Goal: Task Accomplishment & Management: Complete application form

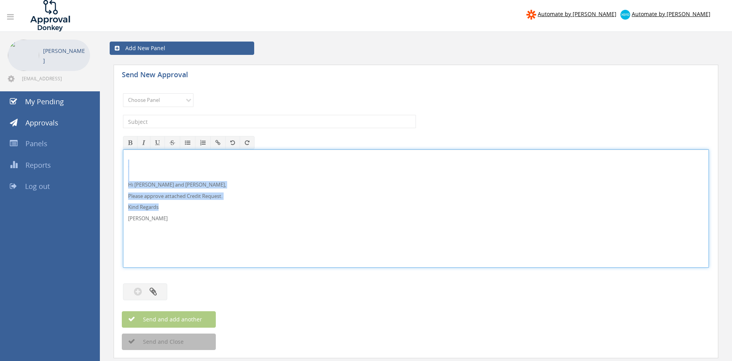
drag, startPoint x: 167, startPoint y: 225, endPoint x: 121, endPoint y: 163, distance: 77.2
click at [123, 164] on div "Hi Lee, Rob and Ben, Please approve attached Credit Request. Kind Regards Pam W…" at bounding box center [416, 208] width 586 height 118
copy div "Hi Lee, Rob and Ben, Please approve attached Credit Request. Kind Regards"
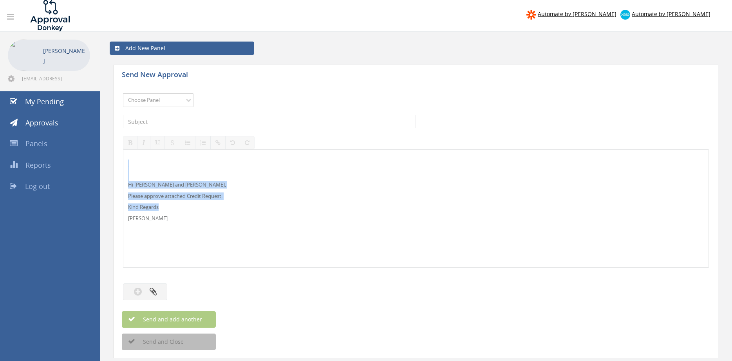
select select "13144"
click option "Alarm Credits RG - 3" at bounding box center [0, 0] width 0 height 0
click at [180, 122] on input "text" at bounding box center [269, 121] width 293 height 13
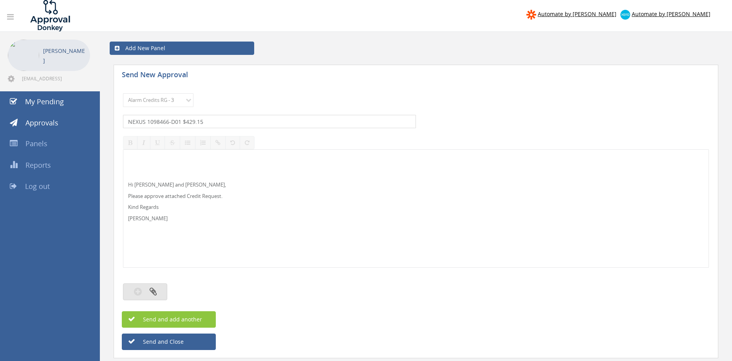
type input "NEXUS 1098466-D01 $429.15"
click at [164, 288] on button "button" at bounding box center [145, 291] width 44 height 17
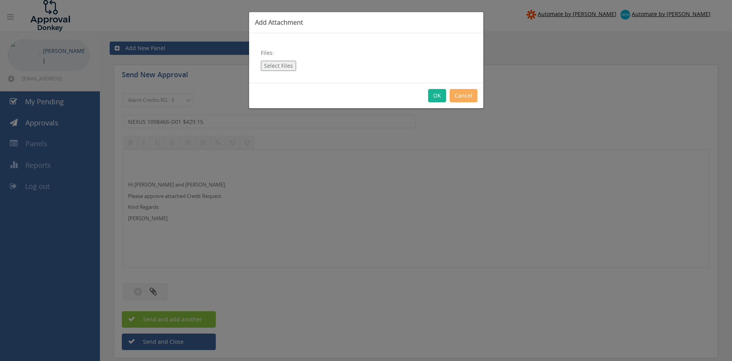
click at [274, 61] on button "Select Files" at bounding box center [278, 66] width 35 height 10
type input "C:\fakepath\NEXUS 1098466-D01.pdf"
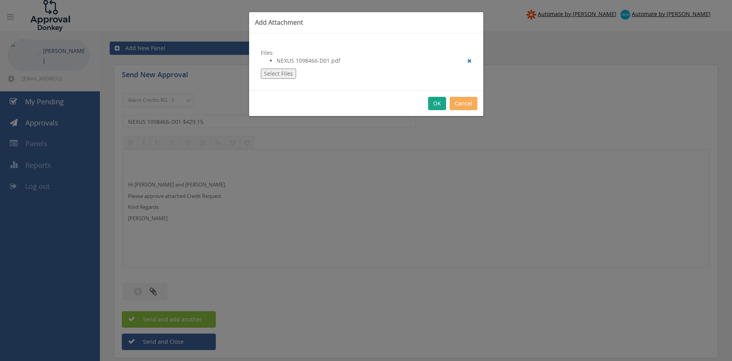
click at [435, 105] on button "OK" at bounding box center [437, 103] width 18 height 13
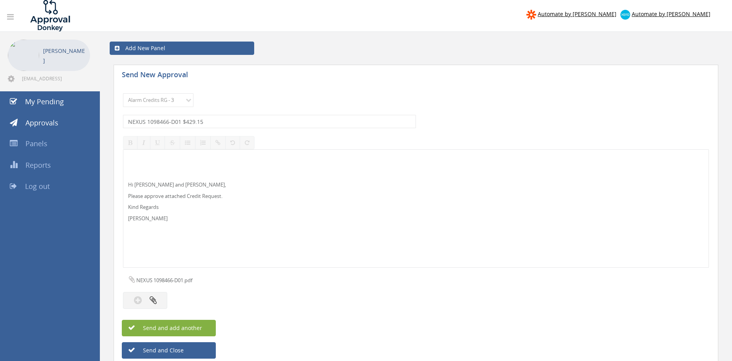
click at [205, 327] on button "Send and add another" at bounding box center [169, 328] width 94 height 16
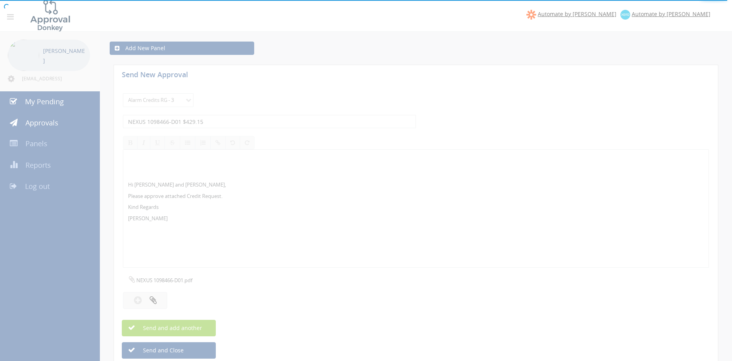
select select
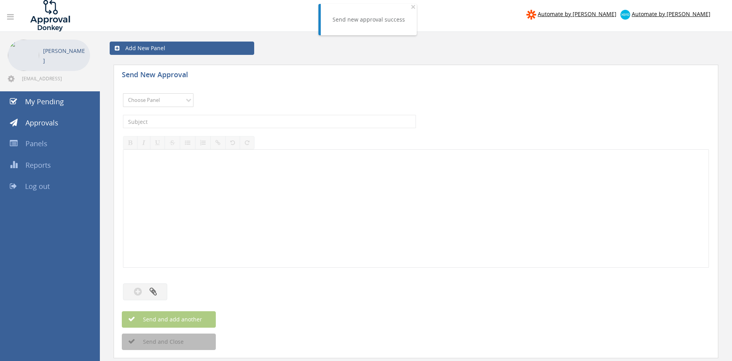
click at [123, 93] on select "Choose Panel Alarm Credits RG - 3 NZ Utilities Cable and SAI Global NZ Alarms-1…" at bounding box center [158, 100] width 70 height 14
select select "13144"
click option "Alarm Credits RG - 3" at bounding box center [0, 0] width 0 height 0
click at [158, 121] on input "text" at bounding box center [269, 121] width 293 height 13
type input "GROSVENOR VIC FIRE 1091862-D01 $327.36"
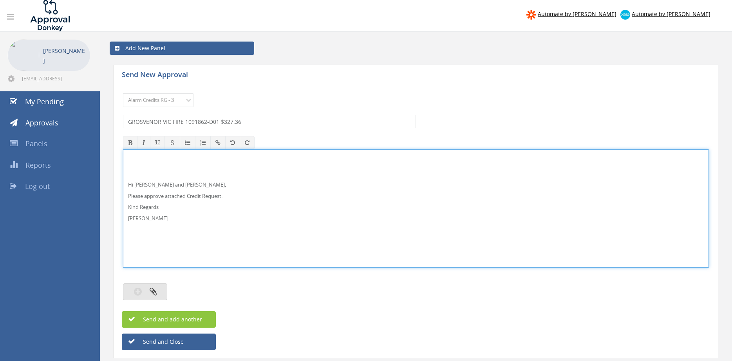
click at [157, 293] on button "button" at bounding box center [145, 291] width 44 height 17
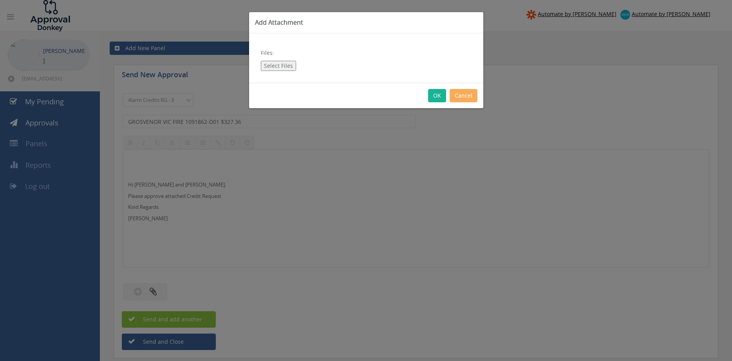
click at [280, 66] on button "Select Files" at bounding box center [278, 66] width 35 height 10
type input "C:\fakepath\GROSVENOR 1091862-D01.pdf"
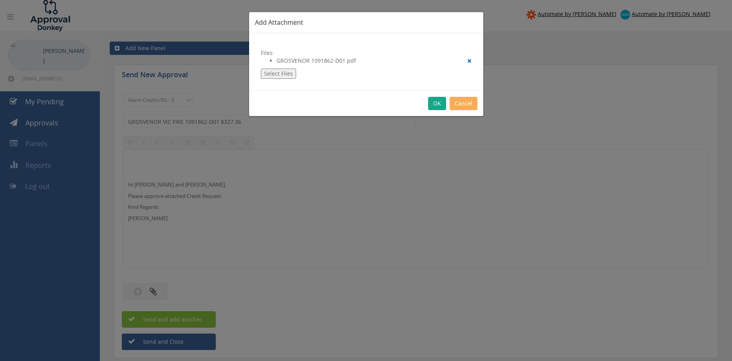
click at [436, 101] on button "OK" at bounding box center [437, 103] width 18 height 13
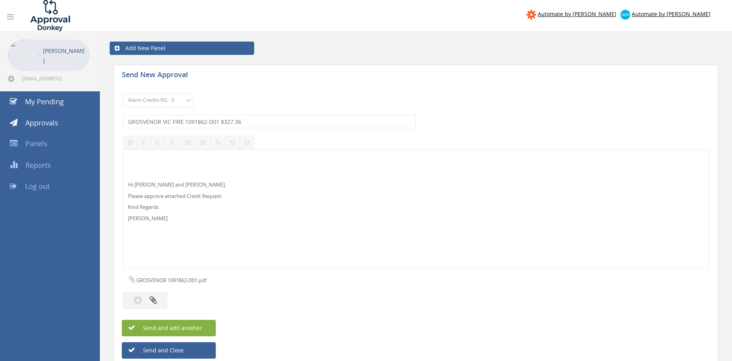
click at [199, 325] on span "Send and add another" at bounding box center [164, 327] width 76 height 7
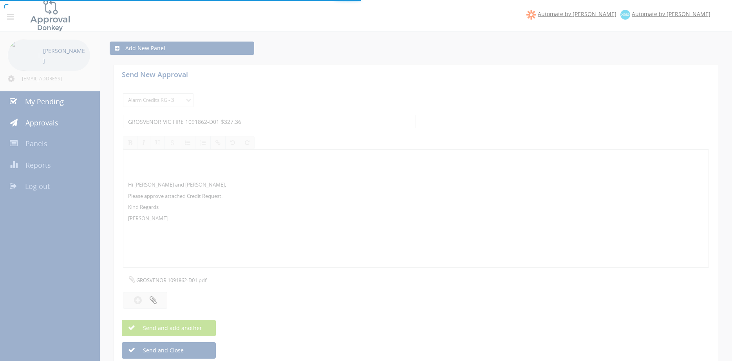
select select
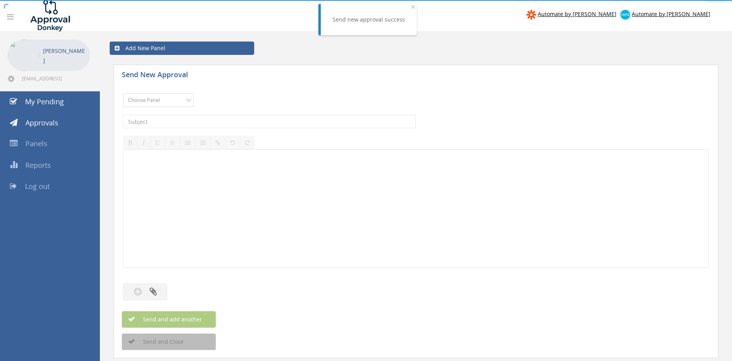
click at [123, 93] on select "Choose Panel Alarm Credits RG - 3 NZ Utilities Cable and SAI Global NZ Alarms-1…" at bounding box center [158, 100] width 70 height 14
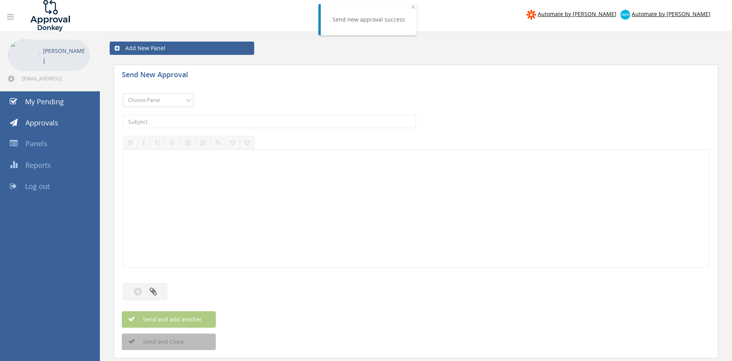
select select "13144"
click option "Alarm Credits RG - 3" at bounding box center [0, 0] width 0 height 0
click at [179, 123] on input "text" at bounding box center [269, 121] width 293 height 13
type input "DESIGN INTEGRITY SOLUTIONS 1082174-D01 $1,347.50"
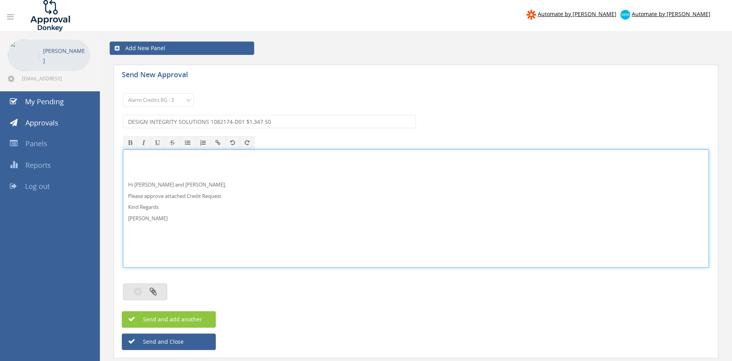
click at [160, 288] on button "button" at bounding box center [145, 291] width 44 height 17
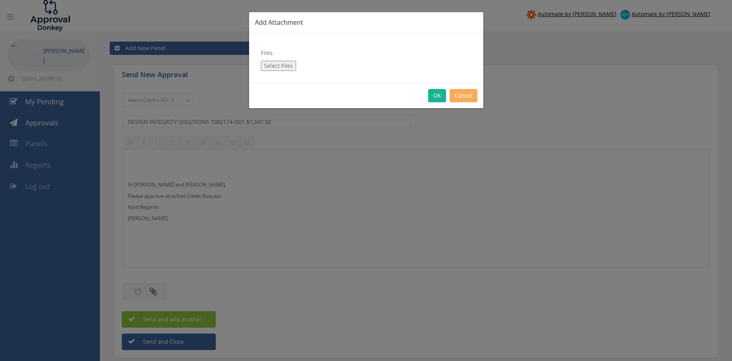
click at [287, 63] on button "Select Files" at bounding box center [278, 66] width 35 height 10
type input "C:\fakepath\DESIGN INTEGRITY SOLUTIONS 1082174-D01.pdf"
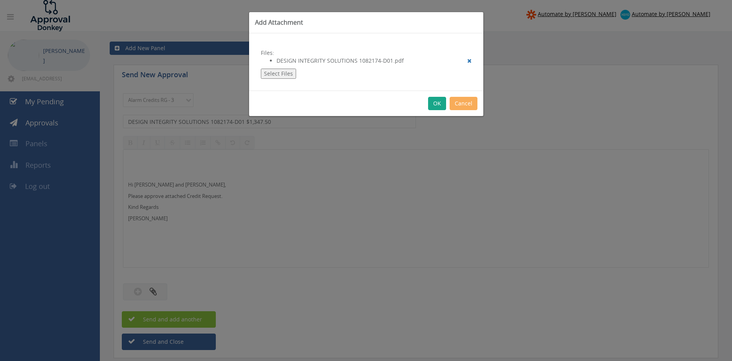
click at [437, 103] on button "OK" at bounding box center [437, 103] width 18 height 13
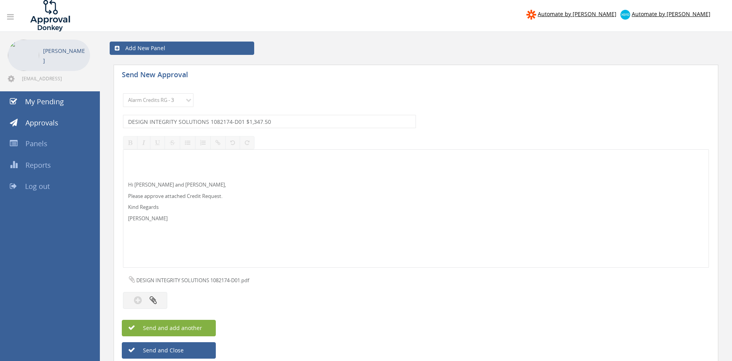
click at [200, 328] on span "Send and add another" at bounding box center [164, 327] width 76 height 7
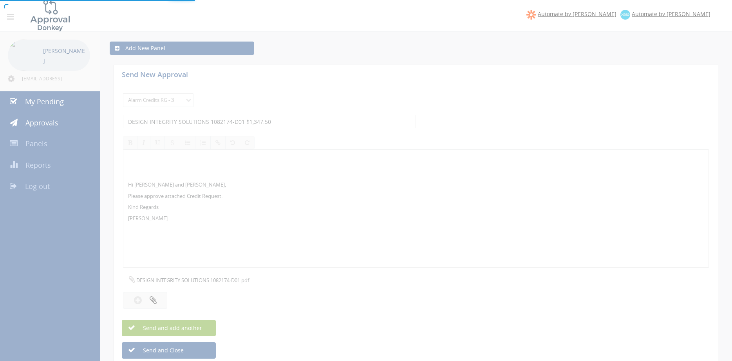
select select
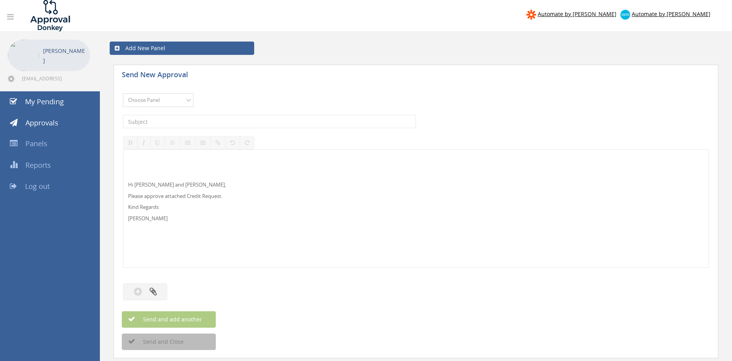
select select "9739"
click option "Credit Requests - 2" at bounding box center [0, 0] width 0 height 0
click at [203, 119] on input "text" at bounding box center [269, 121] width 293 height 13
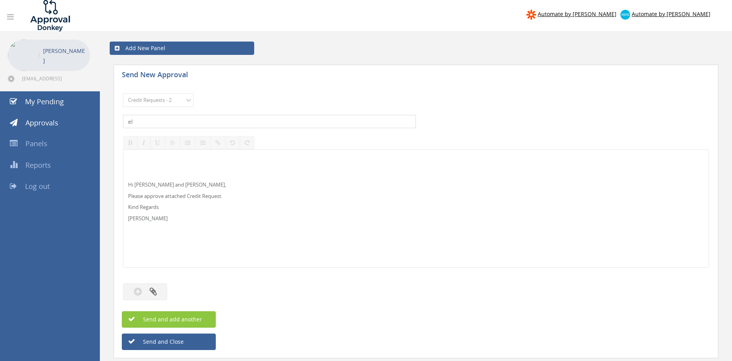
type input "e"
type input "ELECTRICAL TESTING COMPLIANCE 1087892-D01 $197.45"
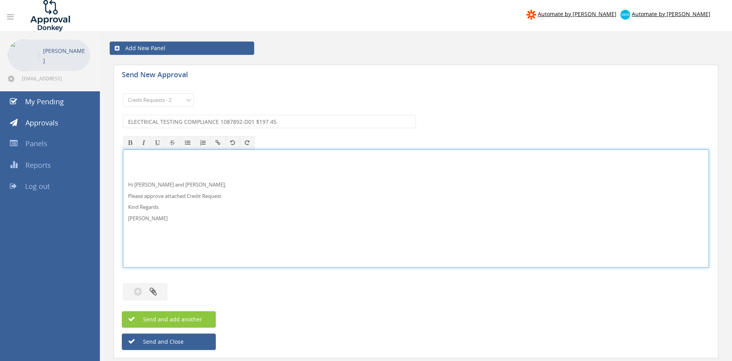
click at [147, 186] on p "Hi Lee, Rob and Ben," at bounding box center [416, 184] width 576 height 7
drag, startPoint x: 103, startPoint y: 187, endPoint x: 111, endPoint y: 158, distance: 30.0
click at [123, 156] on div "Hi Lee and Ben, Please approve attached Credit Request. Kind Regards Pam Walker" at bounding box center [416, 208] width 586 height 118
copy div "Hi Lee and Ben, Please approve attached Credit Request. Kind Regards Pam Walker"
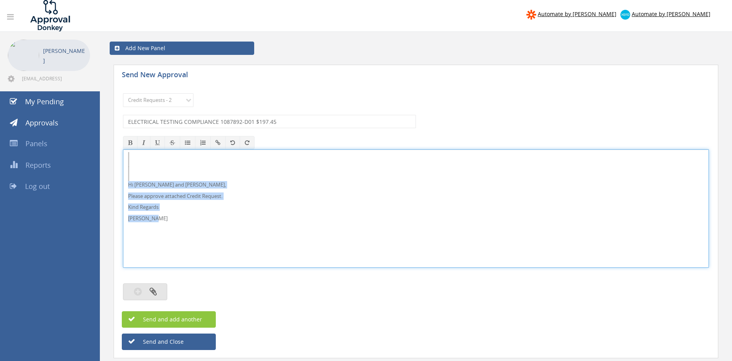
click at [158, 291] on button "button" at bounding box center [145, 291] width 44 height 17
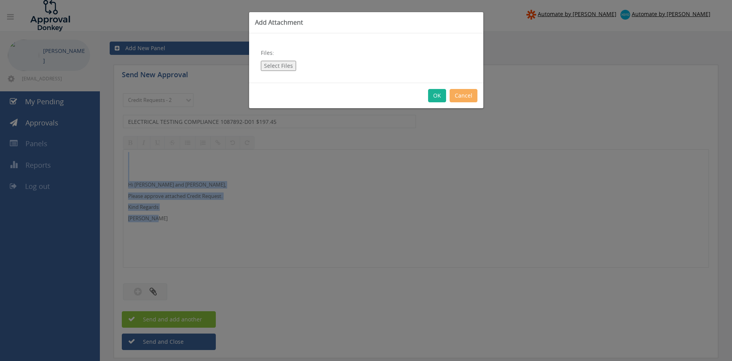
click at [289, 67] on button "Select Files" at bounding box center [278, 66] width 35 height 10
type input "C:\fakepath\ELECTRICAL TESTING COMPLIANCE 1087892-D01.pdf"
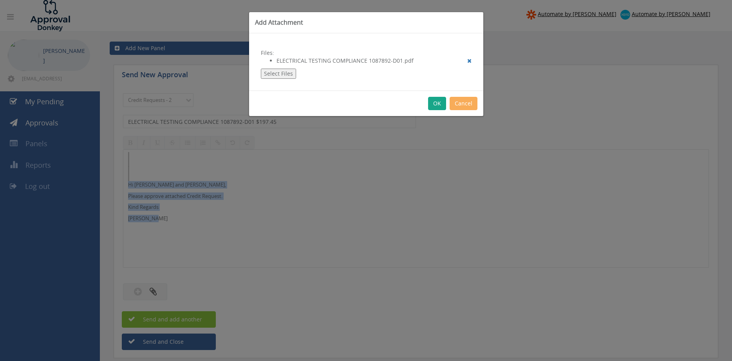
click at [438, 104] on button "OK" at bounding box center [437, 103] width 18 height 13
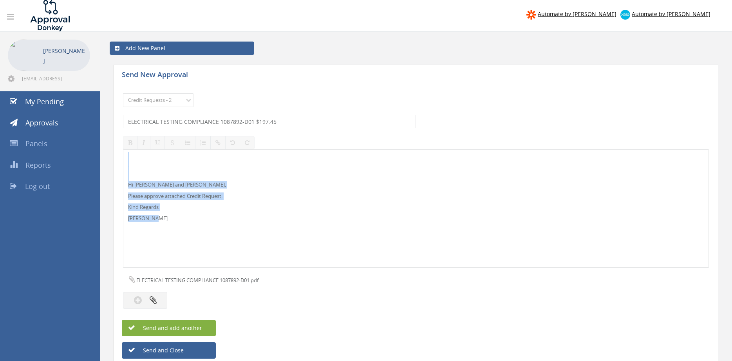
click at [196, 326] on span "Send and add another" at bounding box center [164, 327] width 76 height 7
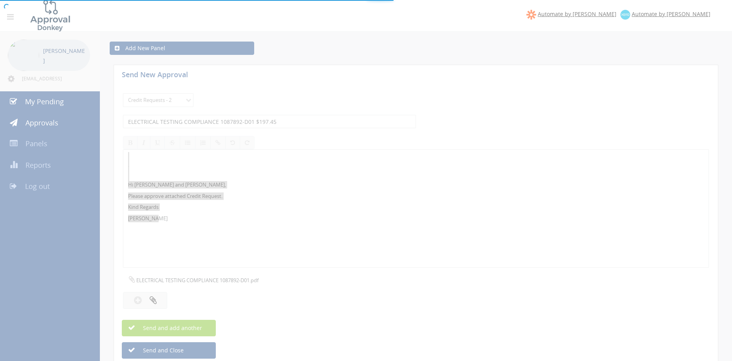
select select
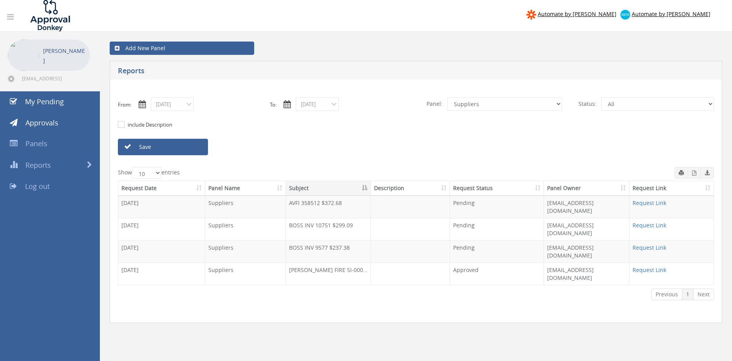
select select "number:9632"
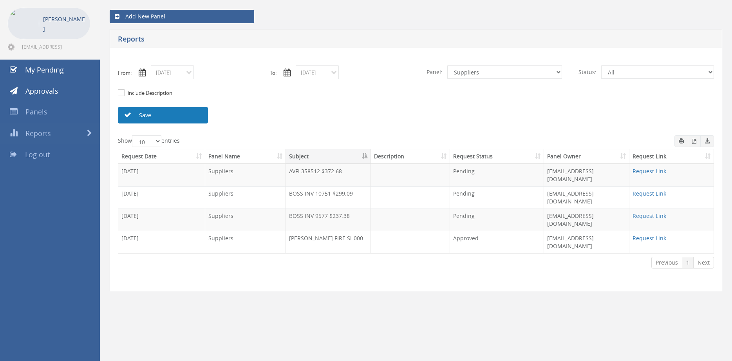
click at [184, 114] on link "Save" at bounding box center [163, 115] width 90 height 16
click at [166, 77] on input "09/03/2025" at bounding box center [172, 72] width 43 height 14
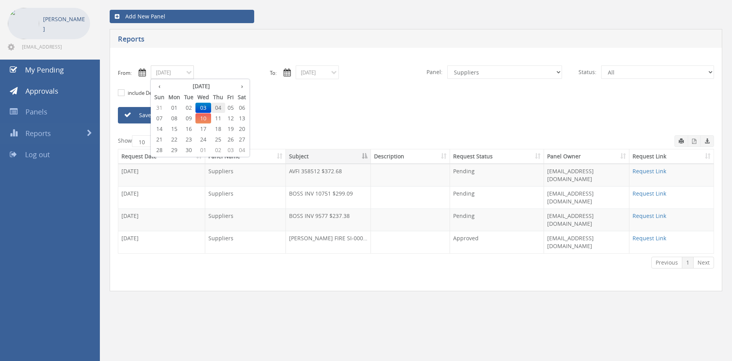
click at [220, 108] on span "04" at bounding box center [218, 108] width 14 height 10
type input "09/04/2025"
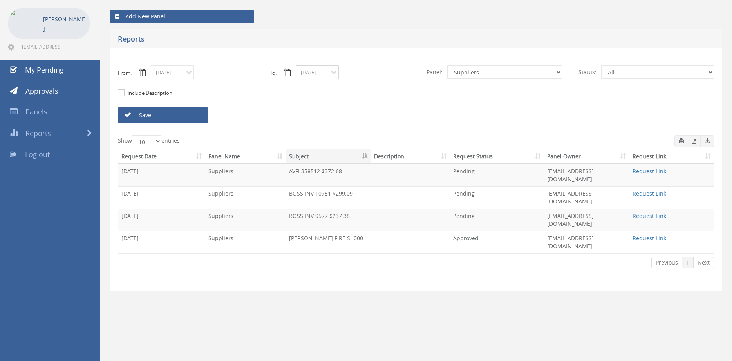
click at [325, 72] on input "09/03/2025" at bounding box center [317, 72] width 43 height 14
click at [367, 105] on span "04" at bounding box center [363, 108] width 14 height 10
type input "09/04/2025"
click at [191, 116] on link "Save" at bounding box center [163, 115] width 90 height 16
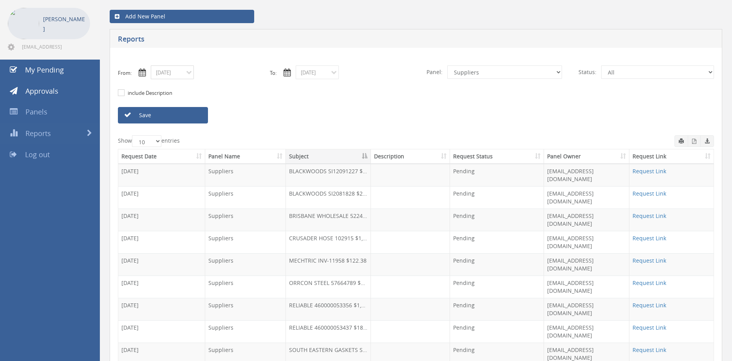
click at [177, 74] on input "09/04/2025" at bounding box center [172, 72] width 43 height 14
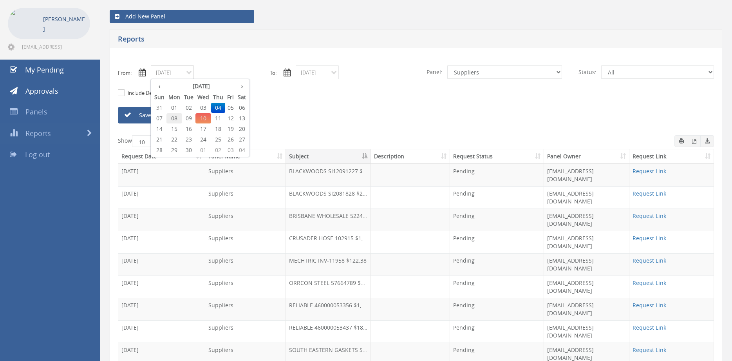
click at [174, 117] on span "08" at bounding box center [174, 118] width 16 height 10
type input "09/08/2025"
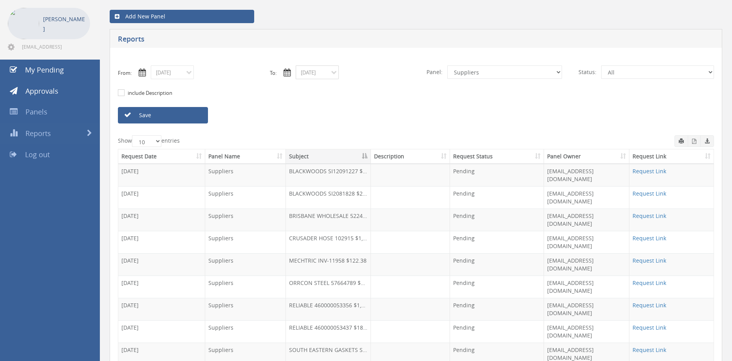
click at [309, 70] on input "09/04/2025" at bounding box center [317, 72] width 43 height 14
click at [320, 119] on span "08" at bounding box center [319, 118] width 16 height 10
type input "09/08/2025"
click at [199, 115] on link "Save" at bounding box center [163, 115] width 90 height 16
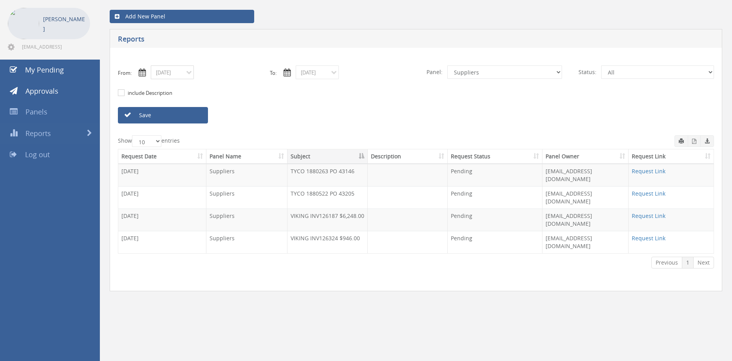
click at [166, 73] on input "09/08/2025" at bounding box center [172, 72] width 43 height 14
click at [206, 117] on span "10" at bounding box center [203, 118] width 16 height 10
type input "09/10/2025"
click at [315, 72] on input "09/08/2025" at bounding box center [317, 72] width 43 height 14
click at [349, 118] on span "10" at bounding box center [348, 118] width 16 height 10
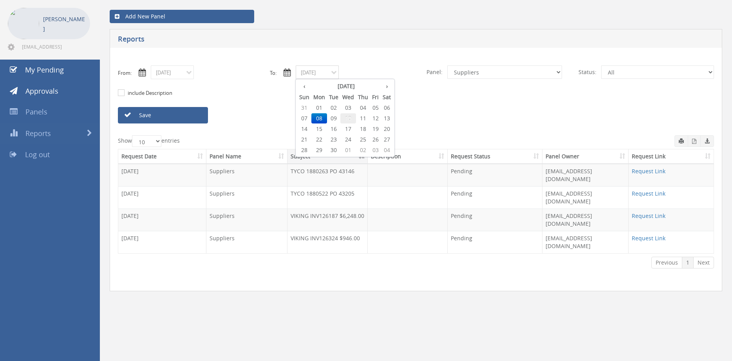
type input "09/10/2025"
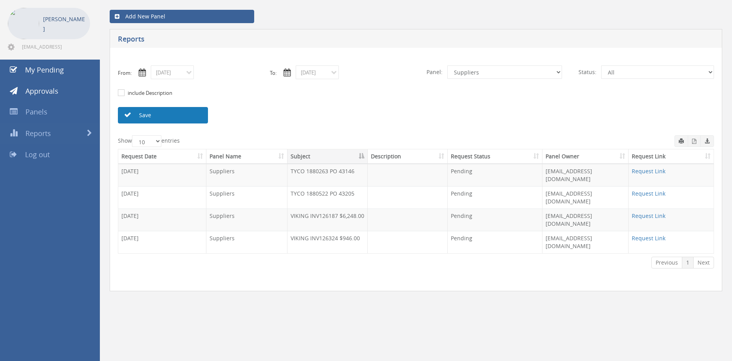
click at [197, 117] on link "Save" at bounding box center [163, 115] width 90 height 16
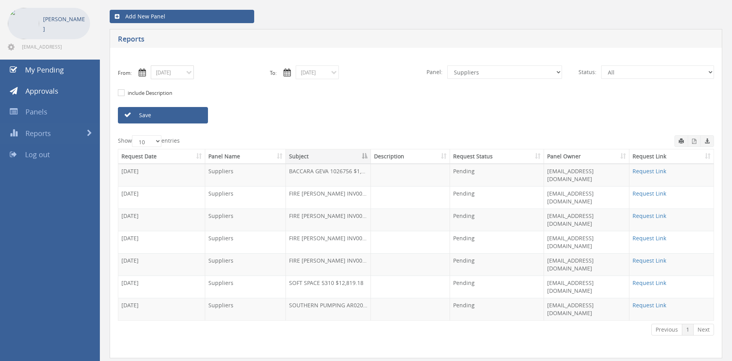
click at [181, 74] on input "09/10/2025" at bounding box center [172, 72] width 43 height 14
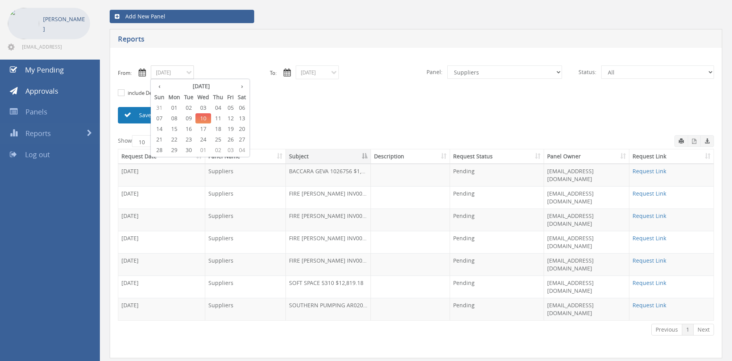
click at [206, 110] on span "03" at bounding box center [203, 108] width 16 height 10
type input "09/03/2025"
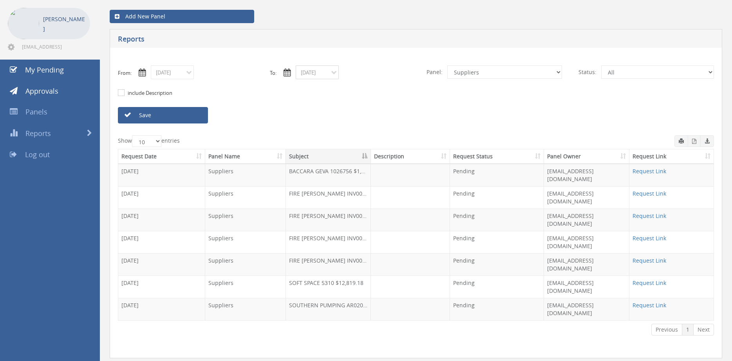
click at [321, 77] on input "09/10/2025" at bounding box center [317, 72] width 43 height 14
click at [349, 107] on span "03" at bounding box center [348, 108] width 16 height 10
type input "09/03/2025"
click at [447, 65] on select "All Alarm Credits RG - 3 NZ Utilities Cable and SAI Global NZ Alarms-1 NZ FX Pa…" at bounding box center [504, 71] width 115 height 13
select select "number:9744"
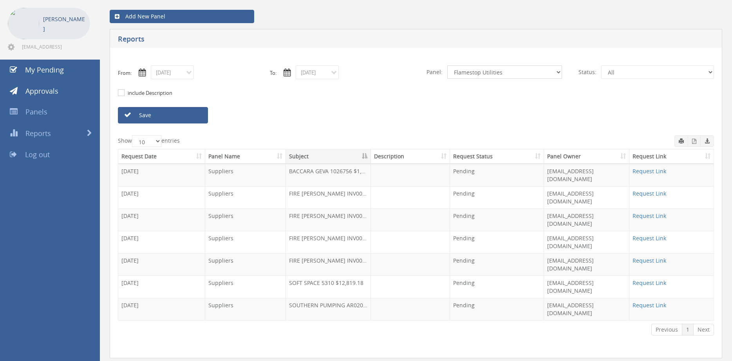
click option "Flamestop Utilities" at bounding box center [0, 0] width 0 height 0
click at [194, 117] on link "Save" at bounding box center [163, 115] width 90 height 16
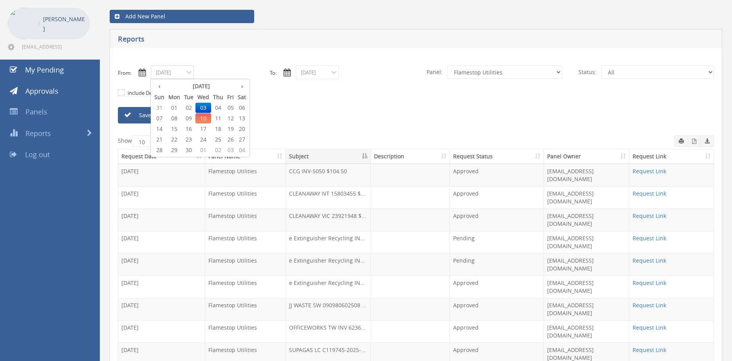
click at [182, 72] on input "09/03/2025" at bounding box center [172, 72] width 43 height 14
click at [220, 106] on span "04" at bounding box center [218, 108] width 14 height 10
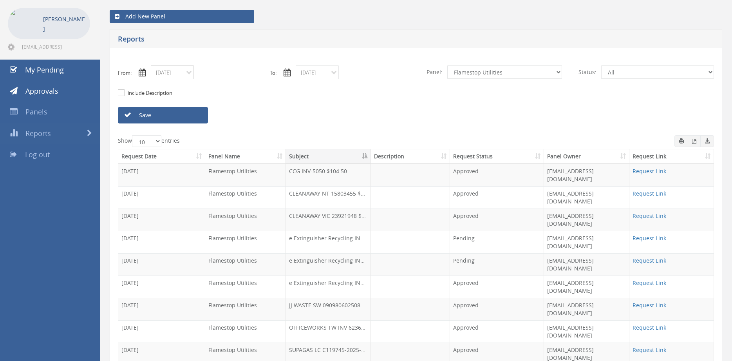
type input "09/04/2025"
click at [314, 74] on input "09/03/2025" at bounding box center [317, 72] width 43 height 14
click at [364, 108] on span "04" at bounding box center [363, 108] width 14 height 10
type input "09/04/2025"
click at [194, 118] on link "Save" at bounding box center [163, 115] width 90 height 16
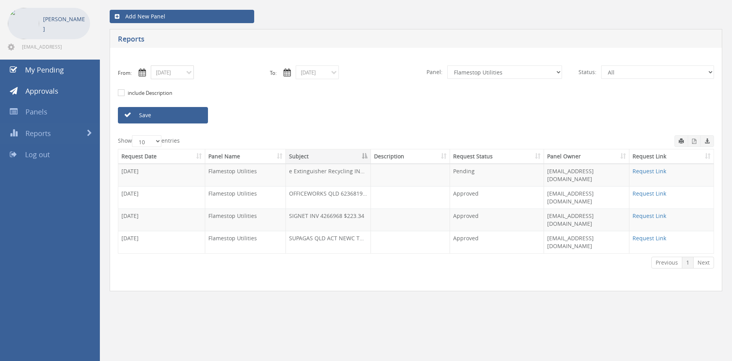
click at [178, 76] on input "09/04/2025" at bounding box center [172, 72] width 43 height 14
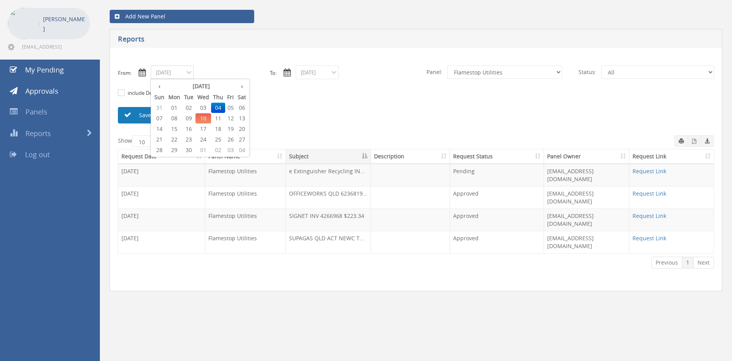
click at [176, 121] on span "08" at bounding box center [174, 118] width 16 height 10
type input "09/08/2025"
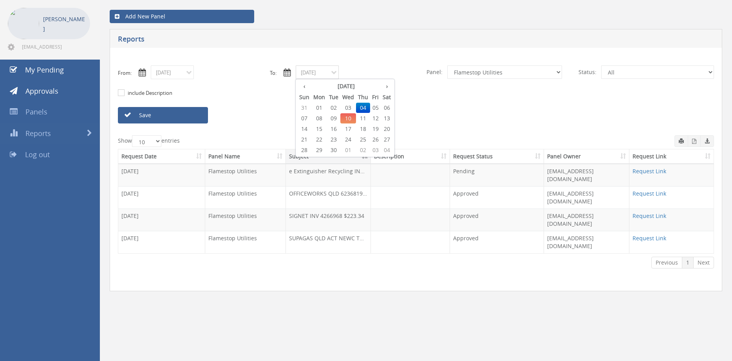
click at [315, 75] on input "09/04/2025" at bounding box center [317, 72] width 43 height 14
click at [319, 119] on span "08" at bounding box center [319, 118] width 16 height 10
type input "09/08/2025"
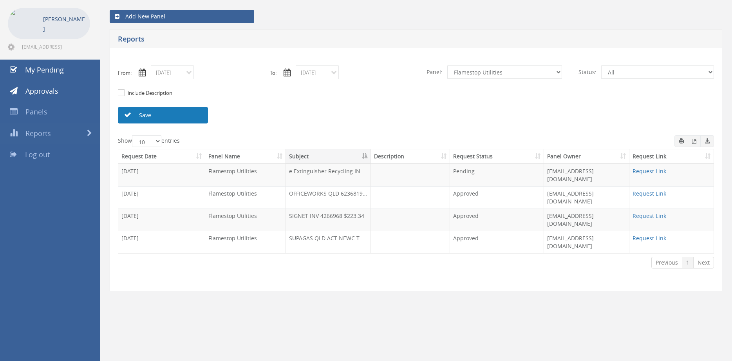
click at [184, 118] on link "Save" at bounding box center [163, 115] width 90 height 16
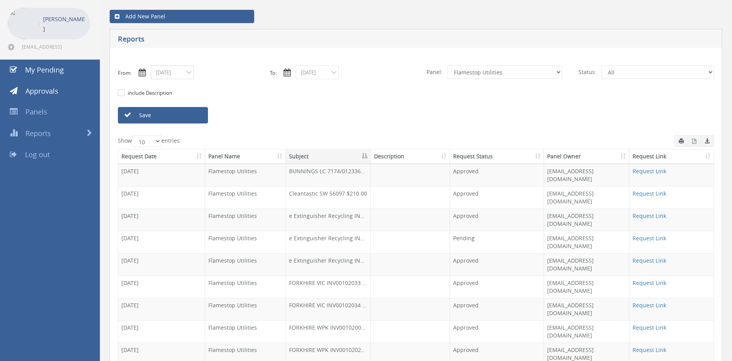
click at [170, 72] on input "09/08/2025" at bounding box center [172, 72] width 43 height 14
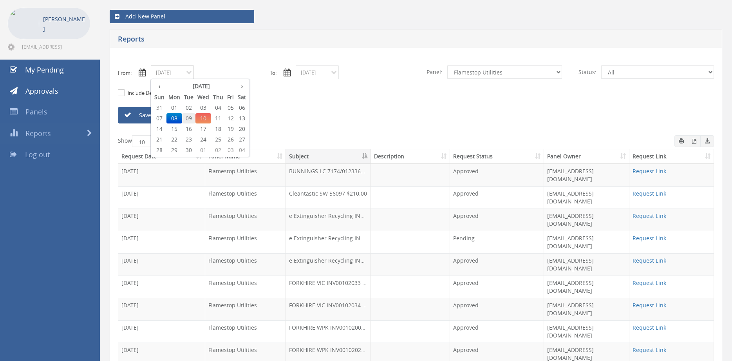
click at [190, 118] on span "09" at bounding box center [188, 118] width 13 height 10
type input "09/09/2025"
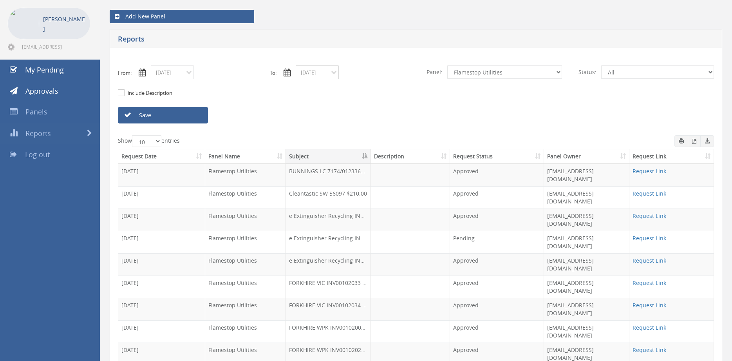
click at [326, 72] on input "09/08/2025" at bounding box center [317, 72] width 43 height 14
click at [334, 117] on span "09" at bounding box center [333, 118] width 13 height 10
type input "09/09/2025"
click at [191, 117] on link "Save" at bounding box center [163, 115] width 90 height 16
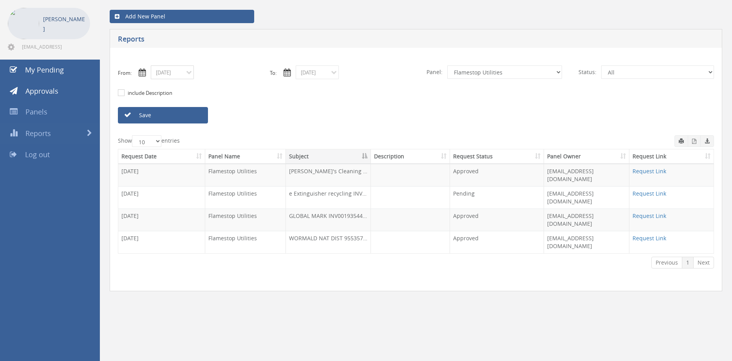
click at [185, 75] on input "09/09/2025" at bounding box center [172, 72] width 43 height 14
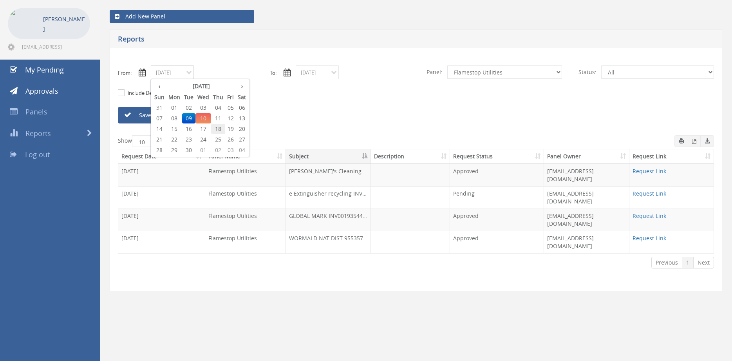
click at [220, 128] on span "18" at bounding box center [218, 129] width 14 height 10
type input "09/18/2025"
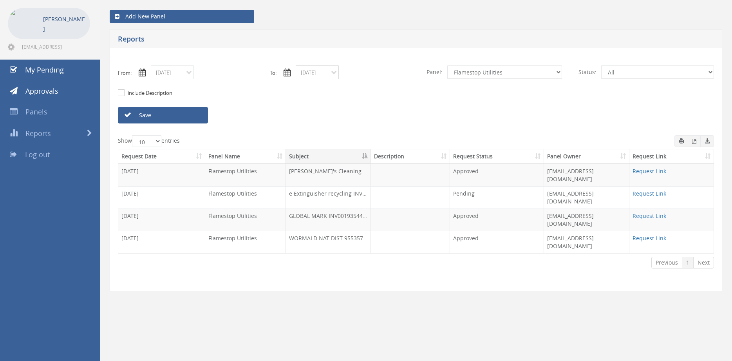
click at [323, 73] on input "09/09/2025" at bounding box center [317, 72] width 43 height 14
click at [307, 87] on th "‹" at bounding box center [304, 86] width 14 height 11
click at [321, 139] on span "18" at bounding box center [319, 139] width 16 height 10
type input "08/18/2025"
click at [188, 75] on input "09/18/2025" at bounding box center [172, 72] width 43 height 14
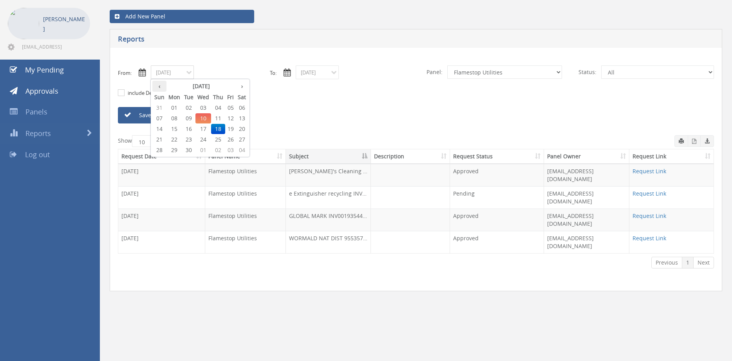
click at [157, 85] on th "‹" at bounding box center [159, 86] width 14 height 11
click at [177, 139] on span "18" at bounding box center [174, 139] width 16 height 10
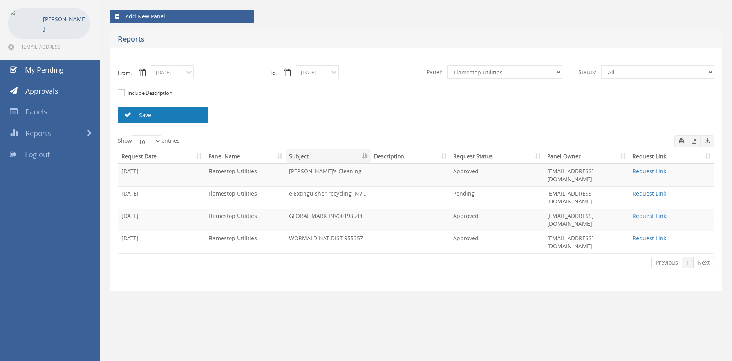
click at [177, 116] on link "Save" at bounding box center [163, 115] width 90 height 16
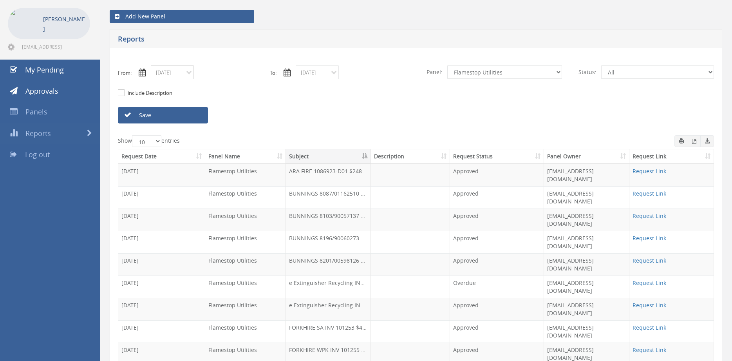
click at [169, 75] on input "08/18/2025" at bounding box center [172, 72] width 43 height 14
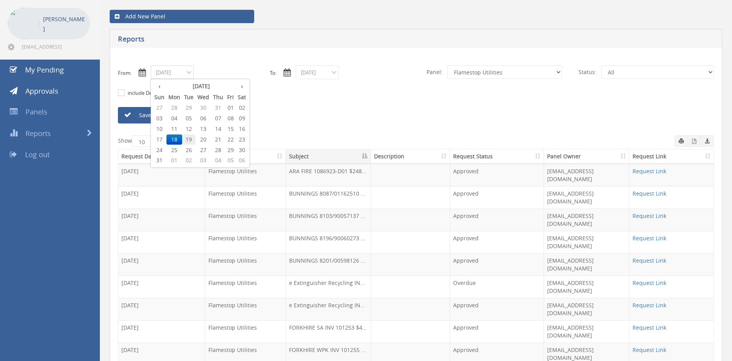
click at [189, 136] on span "19" at bounding box center [188, 139] width 13 height 10
type input "08/19/2025"
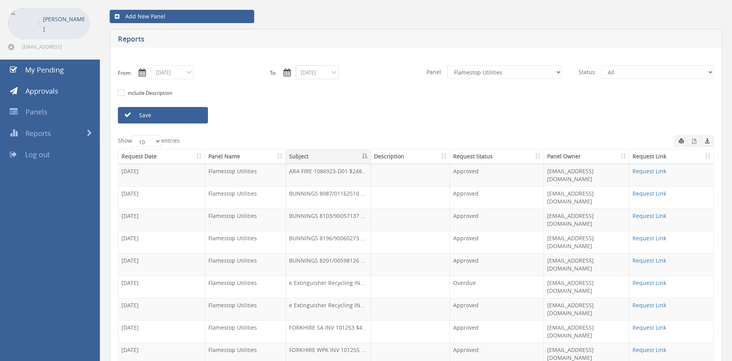
click at [318, 74] on input "08/18/2025" at bounding box center [317, 72] width 43 height 14
click at [336, 137] on span "19" at bounding box center [333, 139] width 13 height 10
type input "08/19/2025"
click at [194, 117] on link "Save" at bounding box center [163, 115] width 90 height 16
click at [186, 75] on input "08/19/2025" at bounding box center [172, 72] width 43 height 14
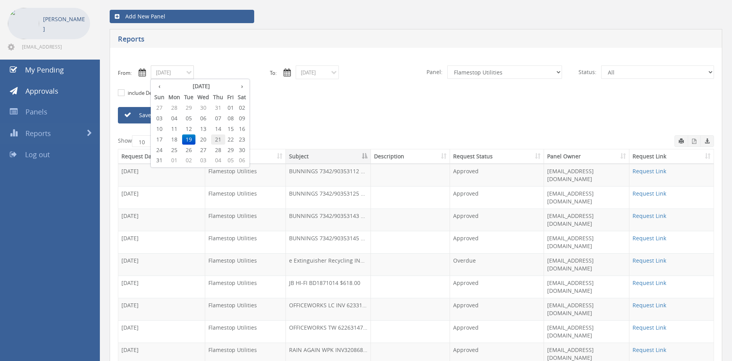
click at [218, 138] on span "21" at bounding box center [218, 139] width 14 height 10
type input "08/21/2025"
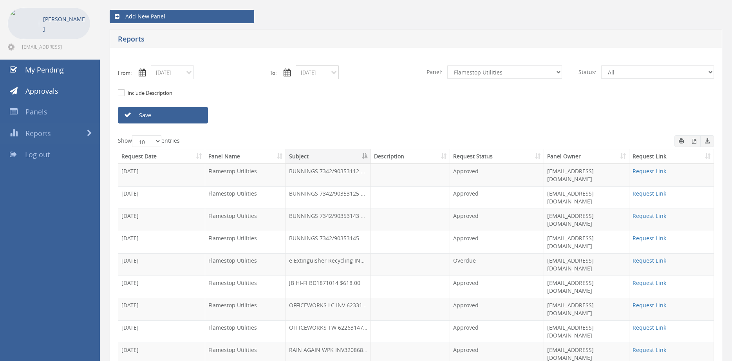
click at [318, 74] on input "08/19/2025" at bounding box center [317, 72] width 43 height 14
click at [365, 138] on span "21" at bounding box center [363, 139] width 14 height 10
type input "08/21/2025"
click at [200, 118] on link "Save" at bounding box center [163, 115] width 90 height 16
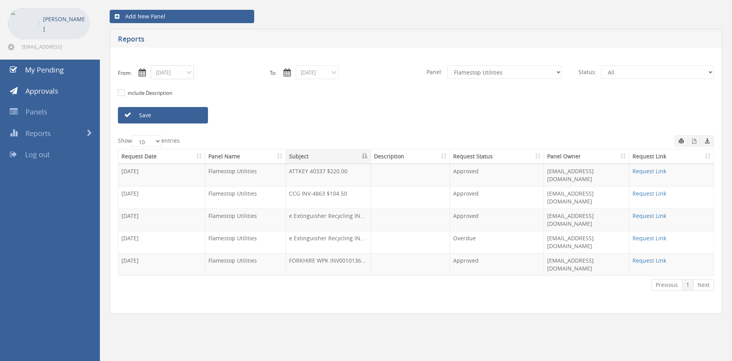
click at [182, 75] on input "08/21/2025" at bounding box center [172, 72] width 43 height 14
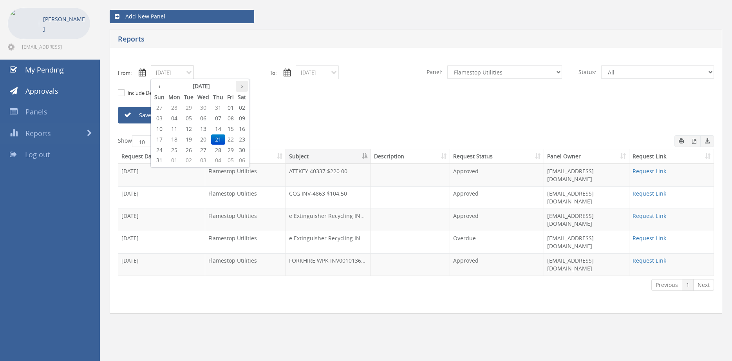
click at [242, 89] on th "›" at bounding box center [242, 86] width 12 height 11
click at [208, 117] on span "10" at bounding box center [203, 118] width 16 height 10
type input "09/10/2025"
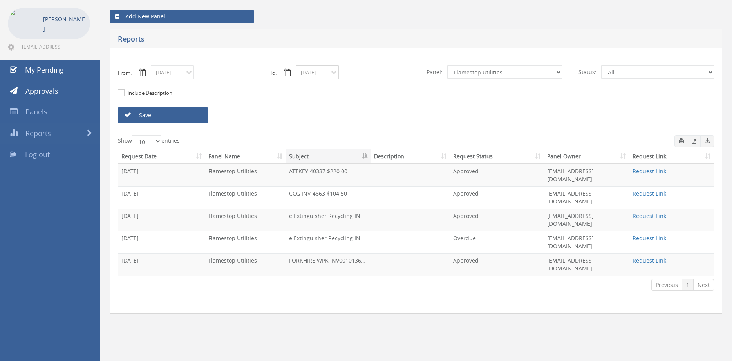
click at [308, 74] on input "08/21/2025" at bounding box center [317, 72] width 43 height 14
click at [389, 88] on th "›" at bounding box center [387, 86] width 12 height 11
click at [349, 119] on span "10" at bounding box center [348, 118] width 16 height 10
type input "09/10/2025"
click at [447, 65] on select "All Alarm Credits RG - 3 NZ Utilities Cable and SAI Global NZ Alarms-1 NZ FX Pa…" at bounding box center [504, 71] width 115 height 13
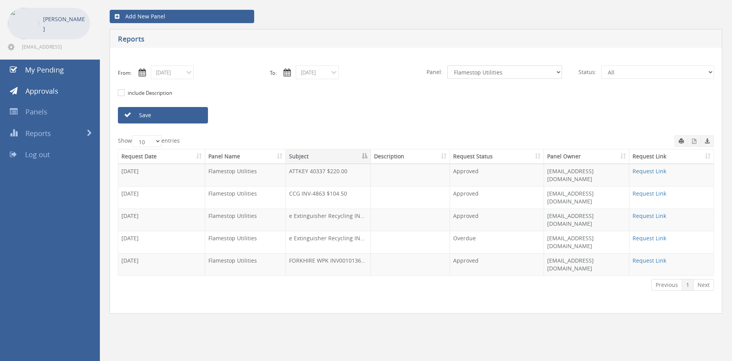
select select "number:9680"
click option "Alarm Suppliers - 2" at bounding box center [0, 0] width 0 height 0
click at [188, 119] on link "Save" at bounding box center [163, 115] width 90 height 16
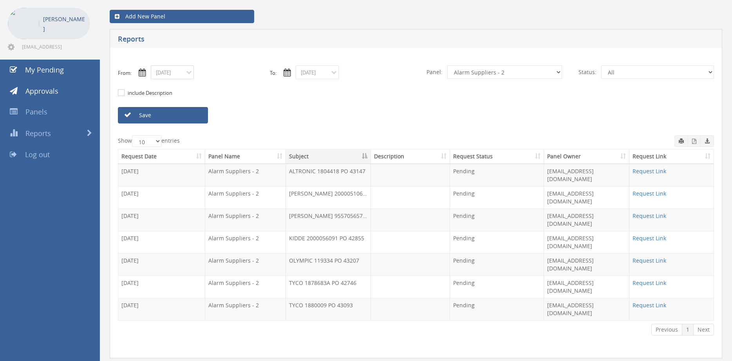
click at [184, 76] on input "09/10/2025" at bounding box center [172, 72] width 43 height 14
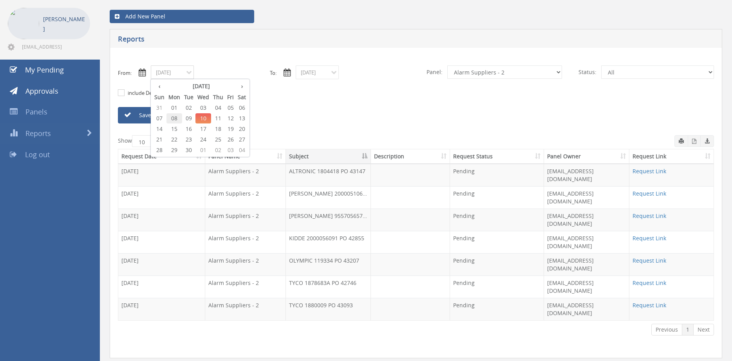
click at [179, 118] on span "08" at bounding box center [174, 118] width 16 height 10
type input "09/08/2025"
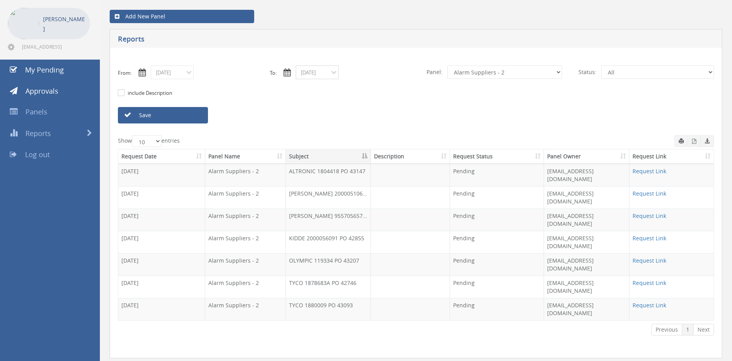
click at [308, 72] on input "09/10/2025" at bounding box center [317, 72] width 43 height 14
click at [319, 117] on span "08" at bounding box center [319, 118] width 16 height 10
type input "09/08/2025"
click option "NZ Utilities" at bounding box center [0, 0] width 0 height 0
click at [166, 117] on link "Save" at bounding box center [163, 115] width 90 height 16
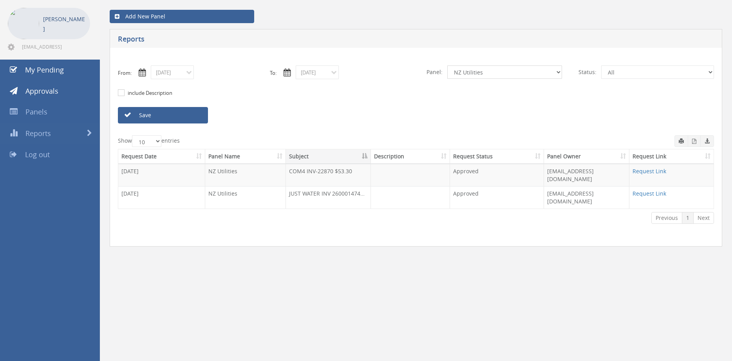
click at [447, 65] on select "All Alarm Credits RG - 3 NZ Utilities Cable and SAI Global NZ Alarms-1 NZ FX Pa…" at bounding box center [504, 71] width 115 height 13
click option "NZ Alarms-1" at bounding box center [0, 0] width 0 height 0
click at [195, 116] on link "Save" at bounding box center [163, 115] width 90 height 16
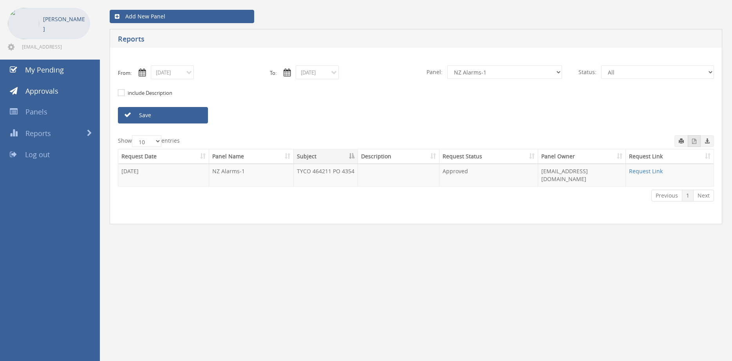
click at [694, 140] on icon "button" at bounding box center [694, 141] width 4 height 5
click at [447, 65] on select "All Alarm Credits RG - 3 NZ Utilities Cable and SAI Global NZ Alarms-1 NZ FX Pa…" at bounding box center [504, 71] width 115 height 13
select select "number:9741"
click option "NZ Payables - 2" at bounding box center [0, 0] width 0 height 0
click at [192, 118] on link "Save" at bounding box center [163, 115] width 90 height 16
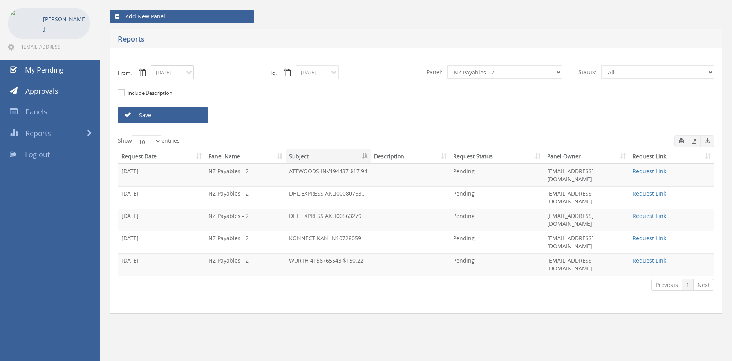
click at [184, 72] on input "09/08/2025" at bounding box center [172, 72] width 43 height 14
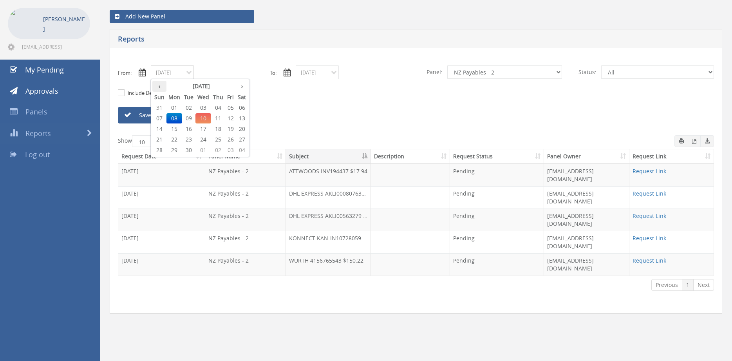
click at [161, 87] on th "‹" at bounding box center [159, 86] width 14 height 11
click at [206, 150] on span "27" at bounding box center [203, 150] width 16 height 10
type input "08/27/2025"
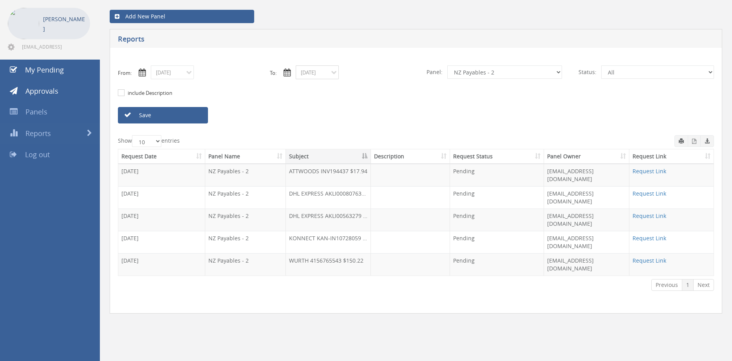
click at [310, 75] on input "09/08/2025" at bounding box center [317, 72] width 43 height 14
click at [304, 88] on th "‹" at bounding box center [304, 86] width 14 height 11
click at [349, 148] on span "27" at bounding box center [348, 150] width 16 height 10
type input "08/27/2025"
click at [194, 114] on link "Save" at bounding box center [163, 115] width 90 height 16
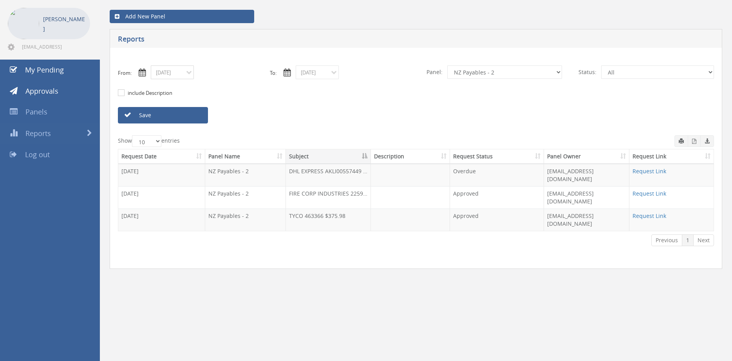
click at [175, 76] on input "08/27/2025" at bounding box center [172, 72] width 43 height 14
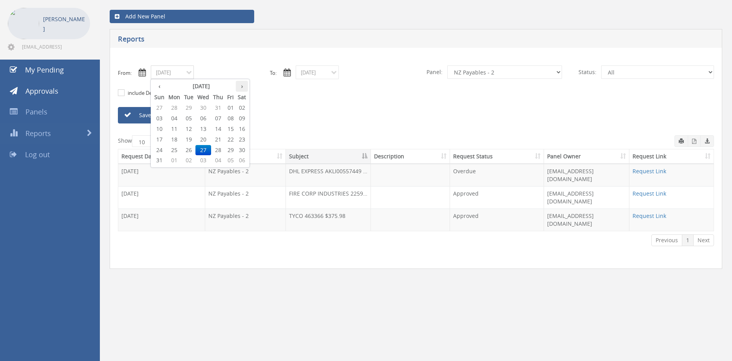
click at [243, 89] on th "›" at bounding box center [242, 86] width 12 height 11
click at [176, 117] on span "08" at bounding box center [174, 118] width 16 height 10
type input "09/08/2025"
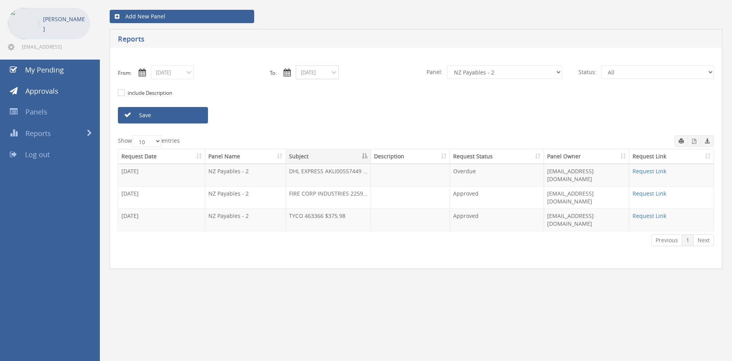
click at [314, 74] on input "08/27/2025" at bounding box center [317, 72] width 43 height 14
click at [387, 86] on th "›" at bounding box center [387, 86] width 12 height 11
click at [321, 118] on span "08" at bounding box center [319, 118] width 16 height 10
type input "09/08/2025"
click at [447, 65] on select "All Alarm Credits RG - 3 NZ Utilities Cable and SAI Global NZ Alarms-1 NZ FX Pa…" at bounding box center [504, 71] width 115 height 13
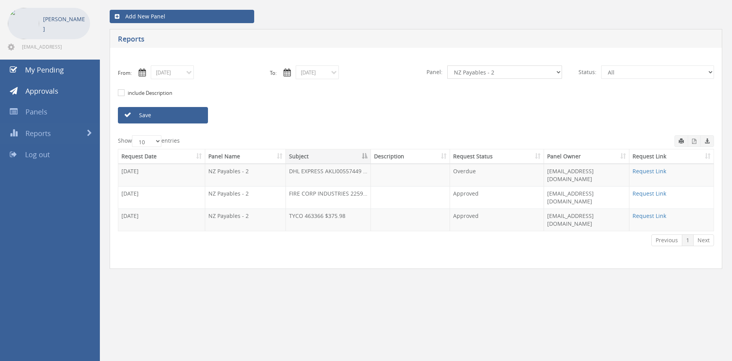
select select "number:13141"
click option "NZ Utilities" at bounding box center [0, 0] width 0 height 0
click at [198, 117] on link "Save" at bounding box center [163, 115] width 90 height 16
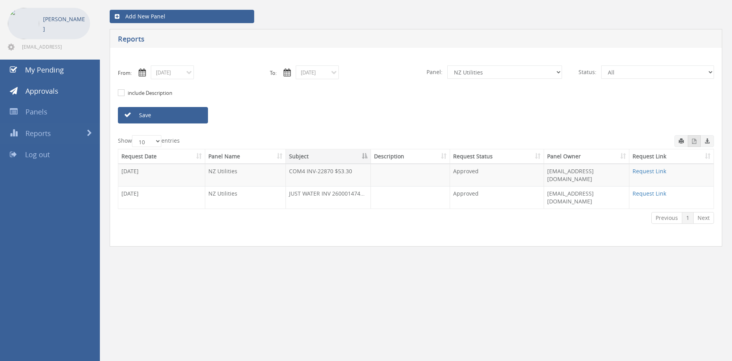
click at [696, 141] on icon "button" at bounding box center [694, 141] width 4 height 5
click at [179, 73] on input "09/08/2025" at bounding box center [172, 72] width 43 height 14
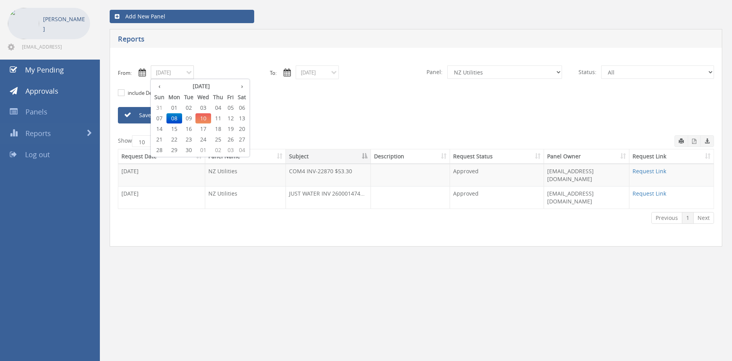
drag, startPoint x: 231, startPoint y: 107, endPoint x: 280, endPoint y: 89, distance: 52.0
click at [232, 107] on span "05" at bounding box center [230, 108] width 11 height 10
type input "09/05/2025"
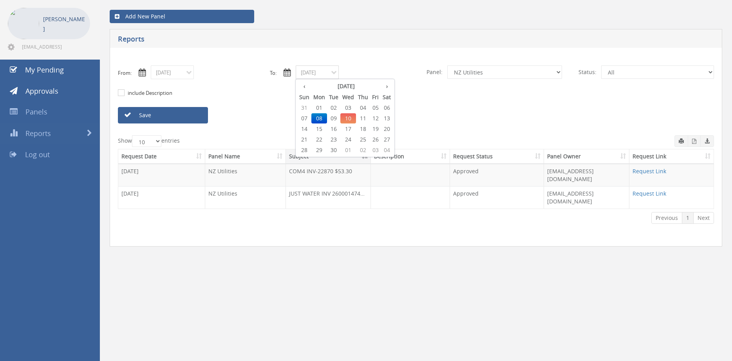
click at [320, 69] on input "09/08/2025" at bounding box center [317, 72] width 43 height 14
click at [379, 105] on span "05" at bounding box center [375, 108] width 11 height 10
type input "09/05/2025"
click at [447, 65] on select "All Alarm Credits RG - 3 NZ Utilities Cable and SAI Global NZ Alarms-1 NZ FX Pa…" at bounding box center [504, 71] width 115 height 13
click option "Credit Requests - 2" at bounding box center [0, 0] width 0 height 0
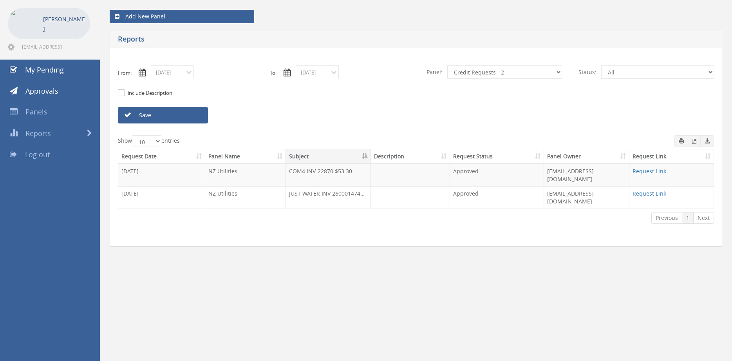
click at [188, 118] on link "Save" at bounding box center [163, 115] width 90 height 16
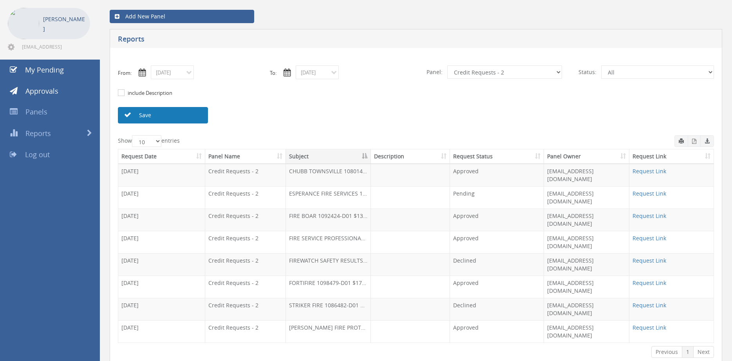
click at [187, 118] on link "Save" at bounding box center [163, 115] width 90 height 16
click at [447, 65] on select "All Alarm Credits RG - 3 NZ Utilities Cable and SAI Global NZ Alarms-1 NZ FX Pa…" at bounding box center [504, 71] width 115 height 13
select select "number:13144"
click option "Alarm Credits RG - 3" at bounding box center [0, 0] width 0 height 0
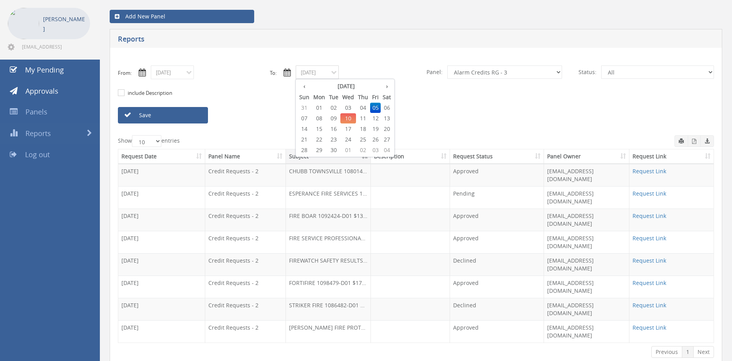
click at [314, 75] on input "09/05/2025" at bounding box center [317, 72] width 43 height 14
click at [354, 118] on span "10" at bounding box center [348, 118] width 16 height 10
type input "09/10/2025"
click at [192, 115] on link "Save" at bounding box center [163, 115] width 90 height 16
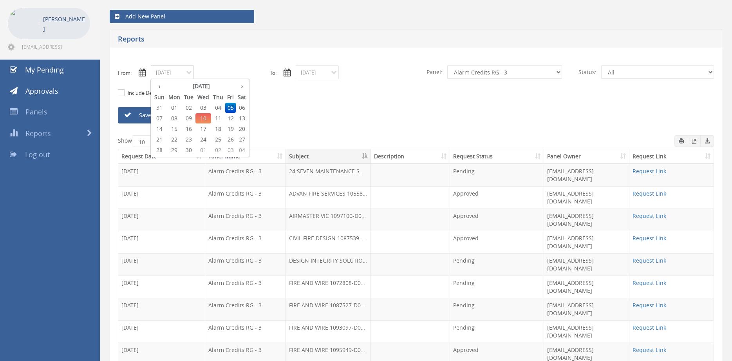
click at [176, 74] on input "09/05/2025" at bounding box center [172, 72] width 43 height 14
click at [209, 117] on span "10" at bounding box center [203, 118] width 16 height 10
type input "09/10/2025"
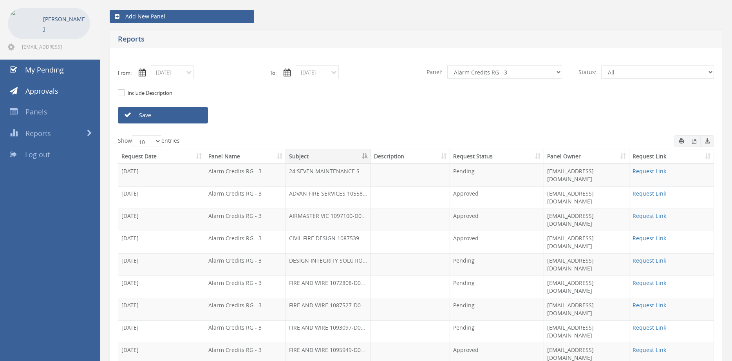
drag, startPoint x: 189, startPoint y: 115, endPoint x: 212, endPoint y: 115, distance: 22.7
click at [189, 115] on link "Save" at bounding box center [163, 115] width 90 height 16
